Goal: Task Accomplishment & Management: Manage account settings

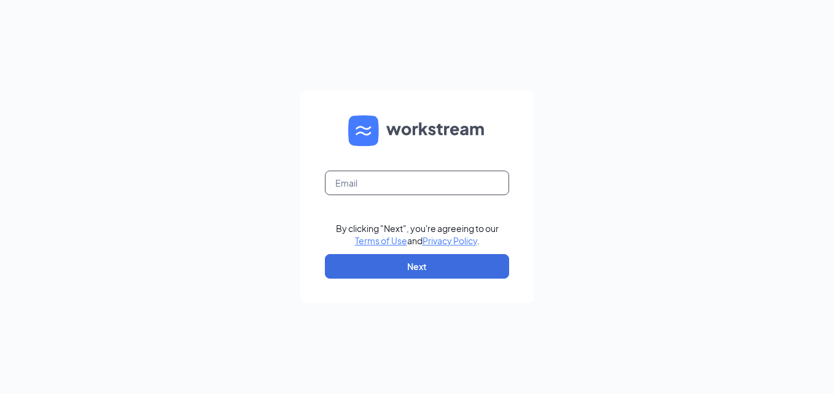
click at [385, 174] on input "text" at bounding box center [417, 183] width 184 height 25
type input "chanstonkay@gmail.com"
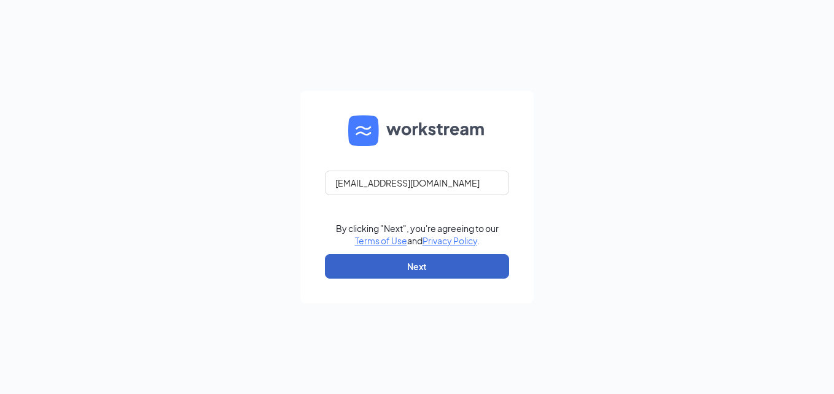
click at [432, 257] on button "Next" at bounding box center [417, 266] width 184 height 25
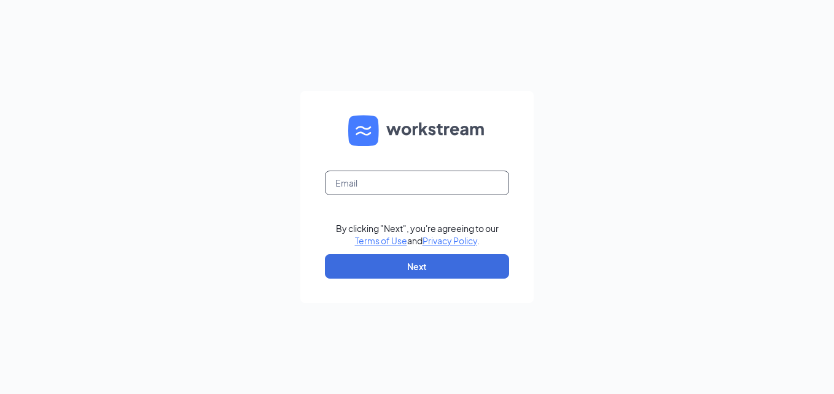
click at [336, 178] on input "text" at bounding box center [417, 183] width 184 height 25
type input "b0986@bocountry.com"
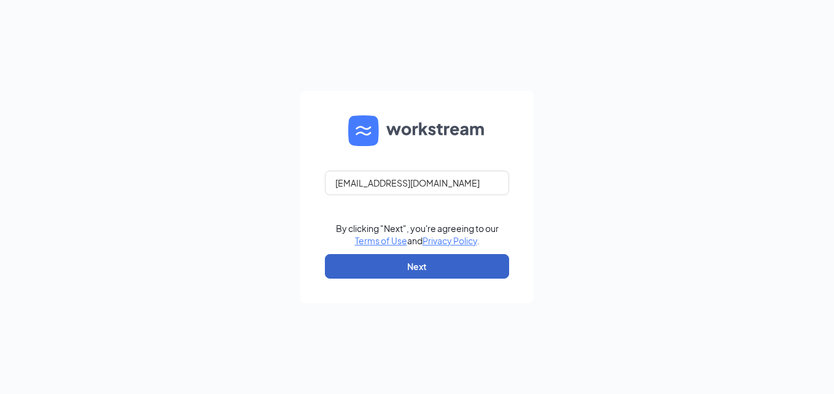
click at [396, 260] on button "Next" at bounding box center [417, 266] width 184 height 25
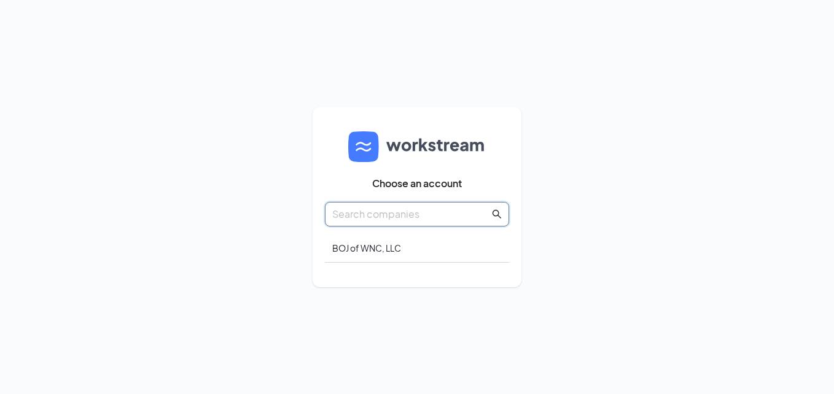
click at [441, 209] on input "text" at bounding box center [410, 213] width 157 height 15
drag, startPoint x: 416, startPoint y: 234, endPoint x: 394, endPoint y: 246, distance: 25.5
click at [394, 246] on div "BOJ of WNC, LLC" at bounding box center [417, 248] width 184 height 29
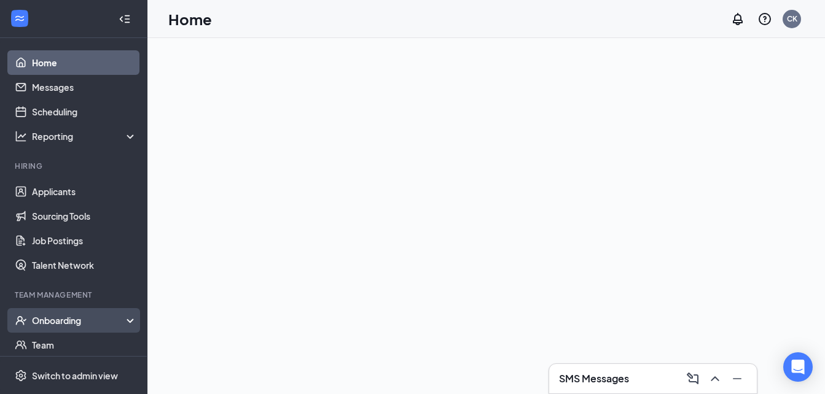
click at [84, 323] on div "Onboarding" at bounding box center [79, 320] width 95 height 12
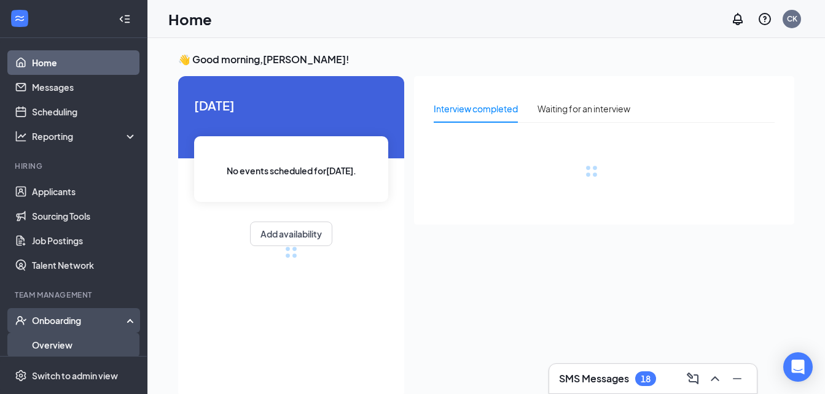
click at [78, 343] on link "Overview" at bounding box center [84, 345] width 105 height 25
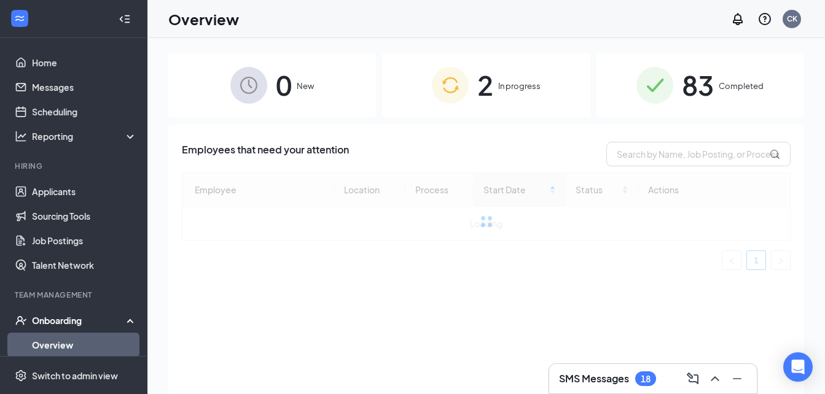
click at [526, 106] on div "2 In progress" at bounding box center [486, 85] width 208 height 64
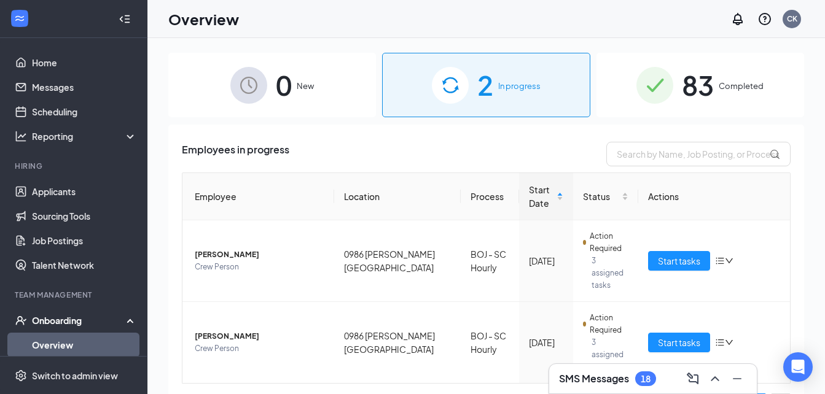
click at [682, 92] on span "83" at bounding box center [698, 85] width 32 height 42
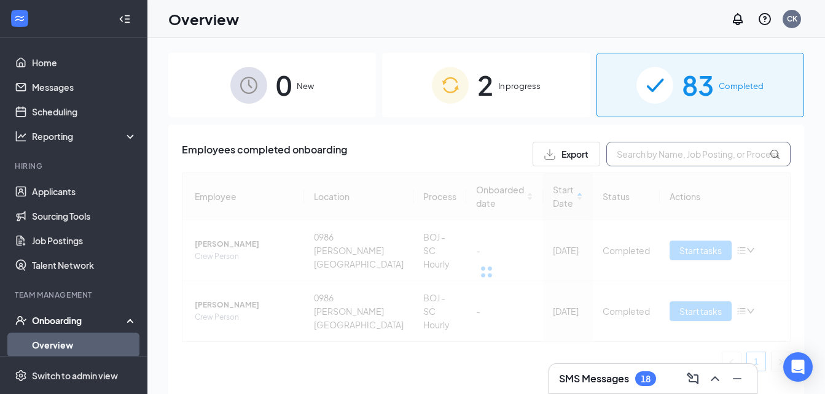
click at [652, 150] on input "text" at bounding box center [698, 154] width 184 height 25
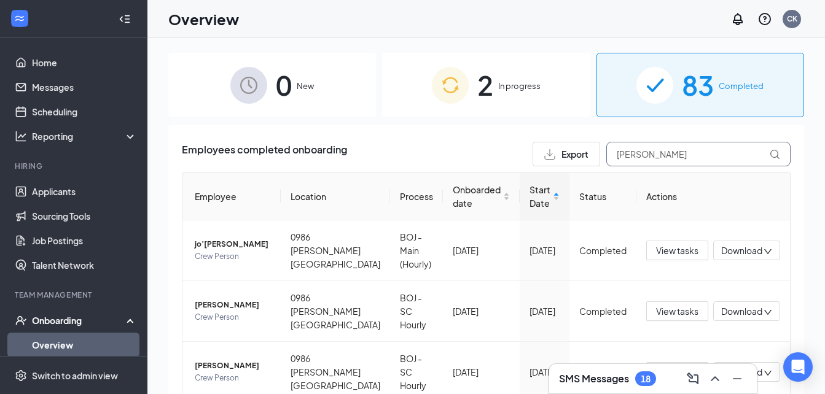
type input "[PERSON_NAME]"
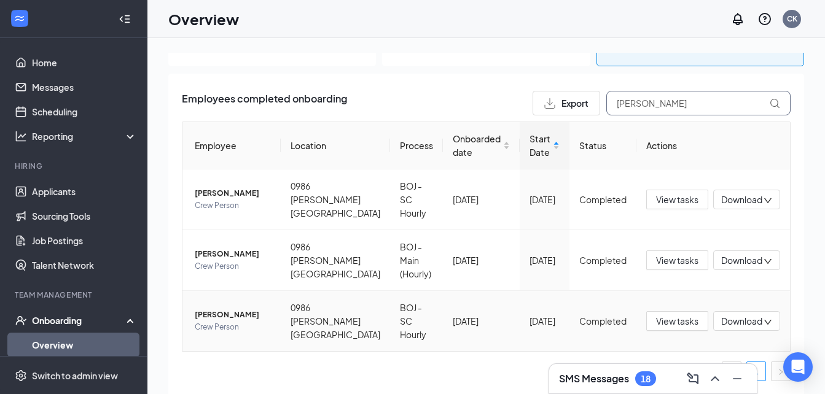
scroll to position [55, 0]
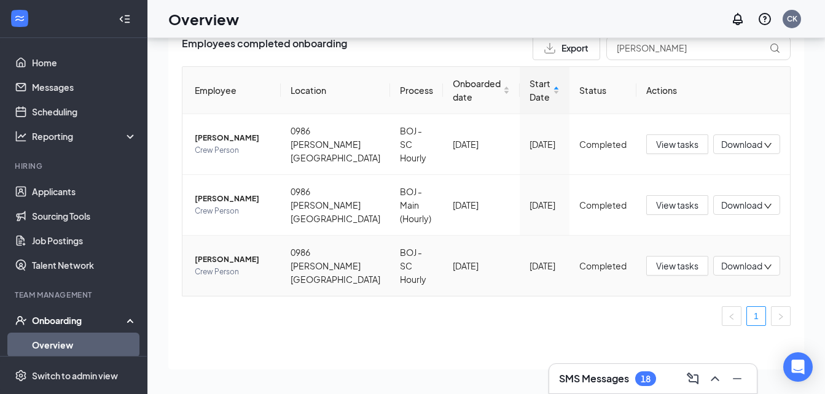
click at [215, 254] on span "[PERSON_NAME]" at bounding box center [233, 260] width 76 height 12
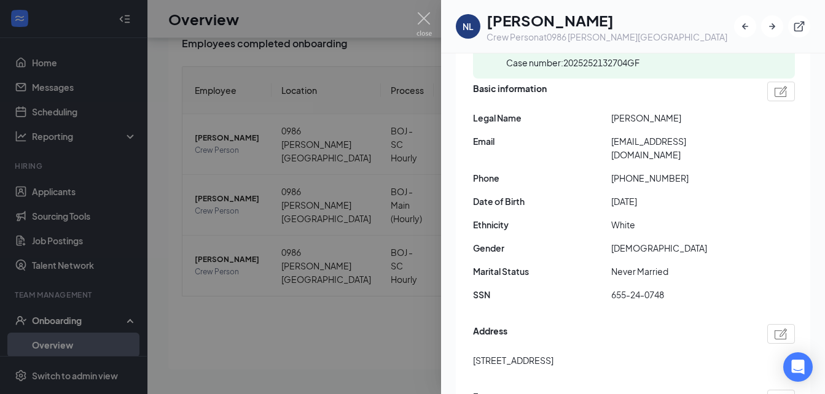
scroll to position [167, 0]
